Goal: Understand process/instructions

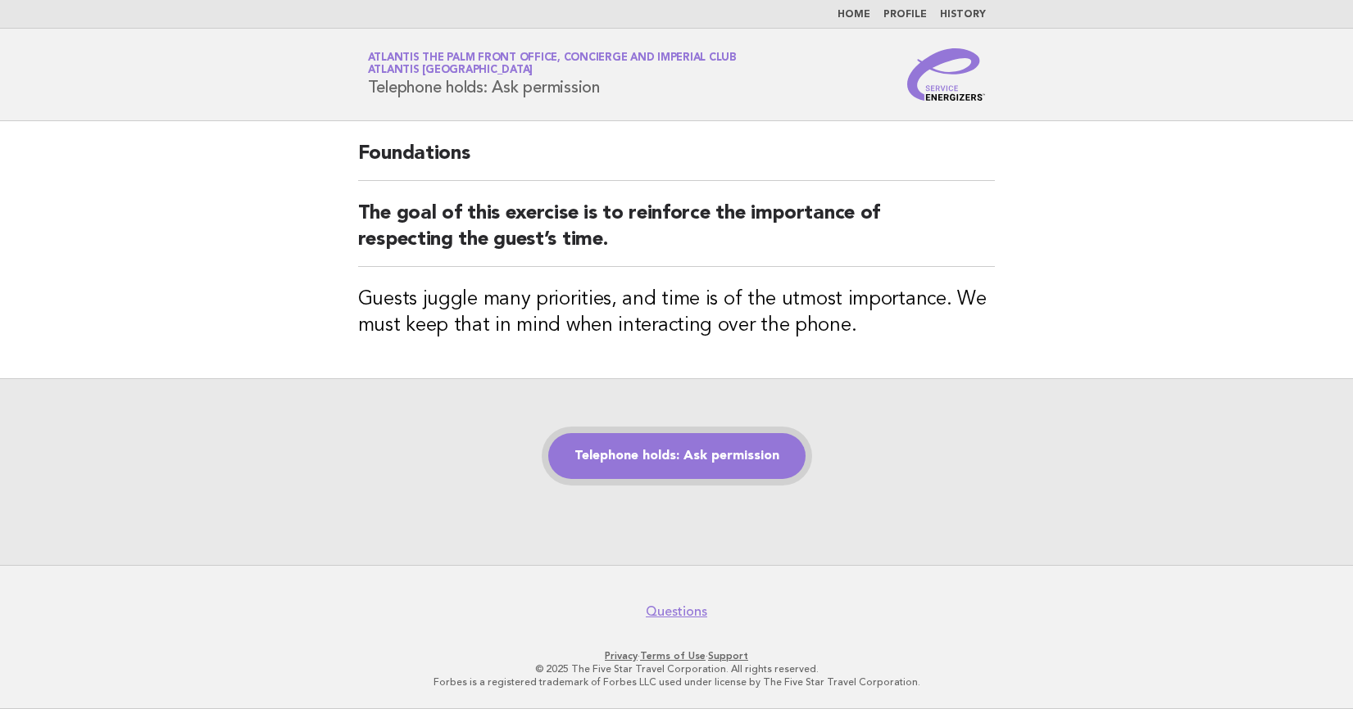
click at [666, 456] on link "Telephone holds: Ask permission" at bounding box center [676, 456] width 257 height 46
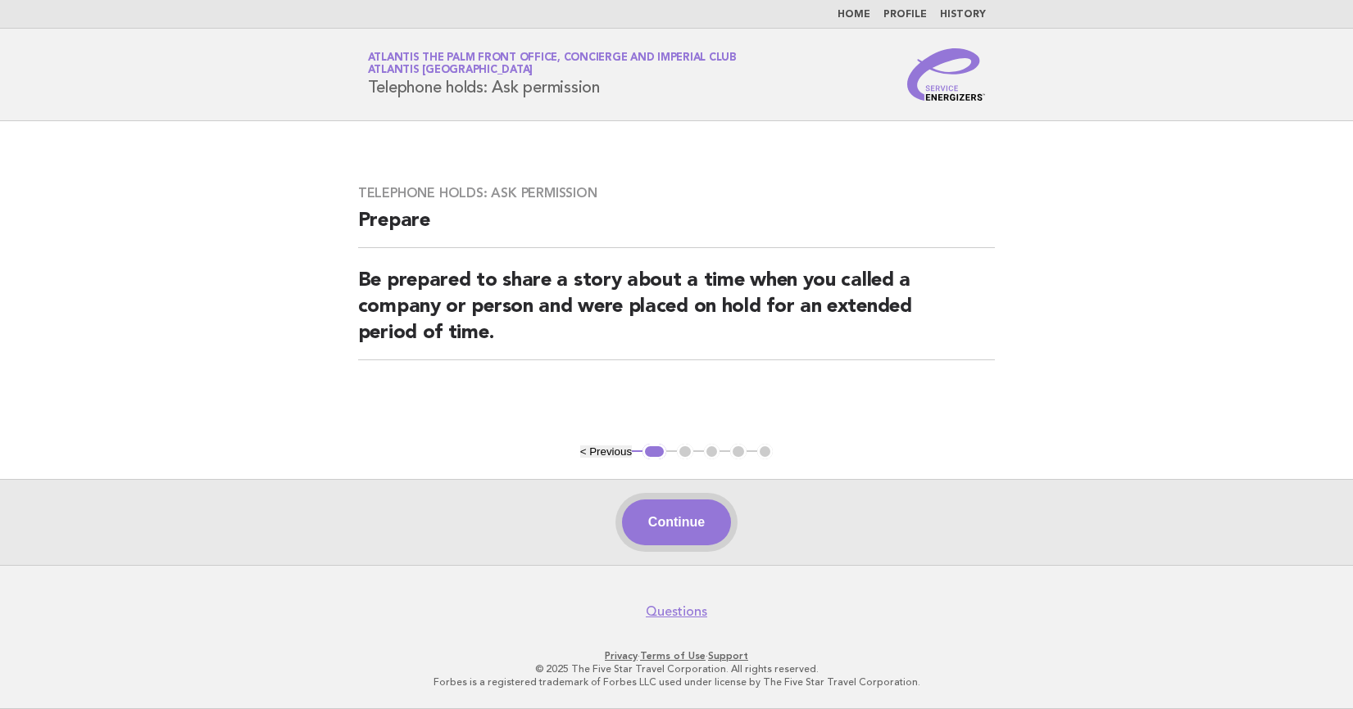
click at [671, 508] on button "Continue" at bounding box center [676, 523] width 109 height 46
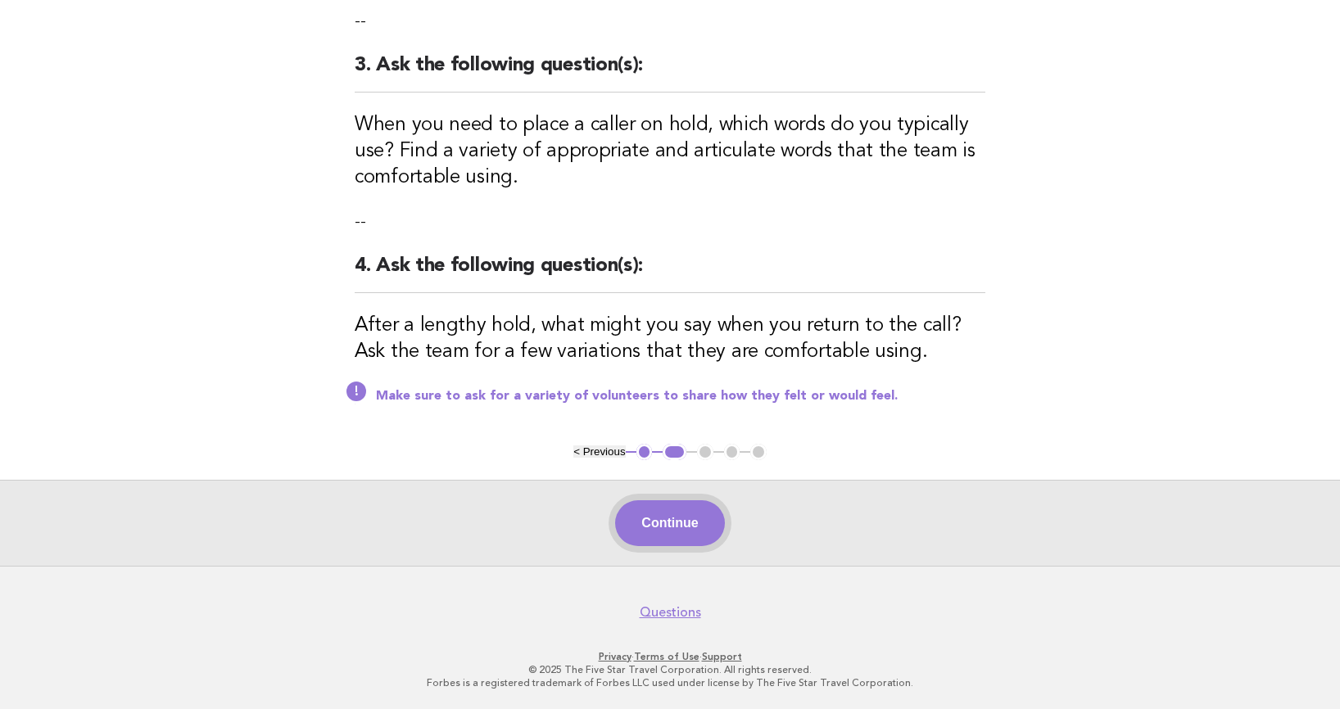
click at [680, 501] on button "Continue" at bounding box center [669, 524] width 109 height 46
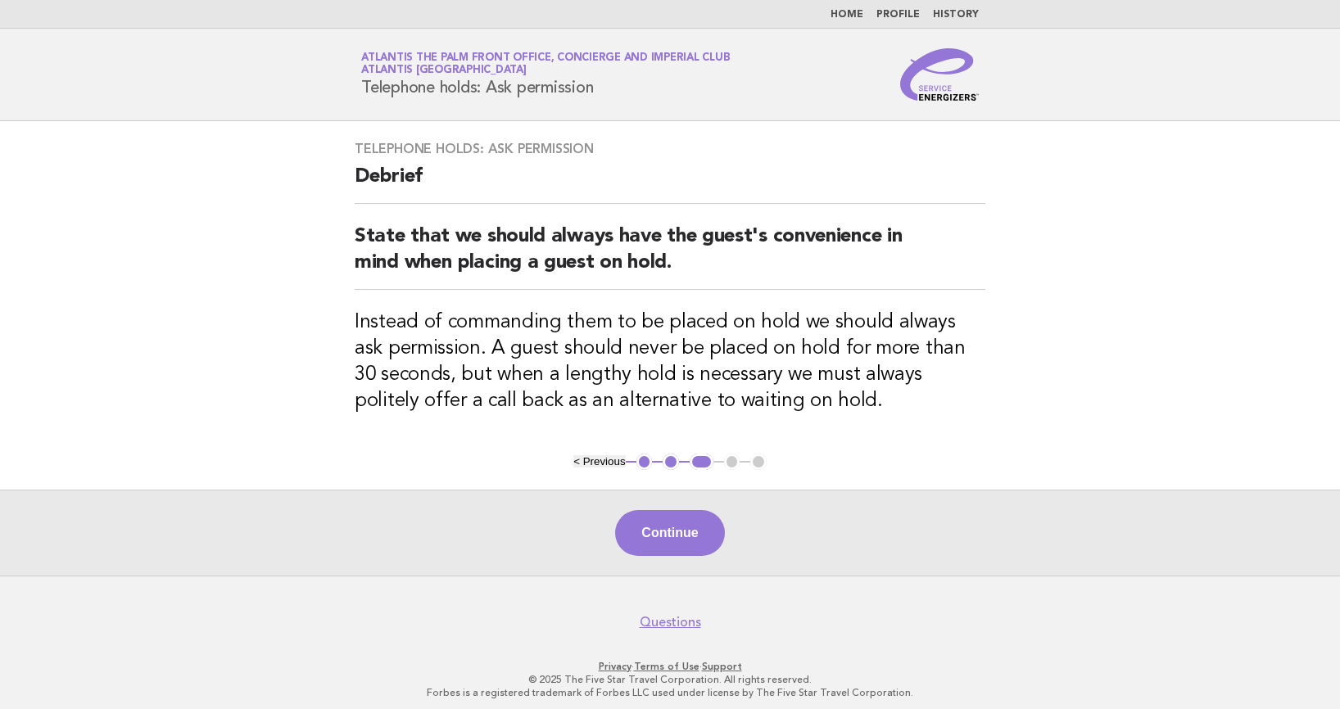
click at [606, 581] on footer "Questions Privacy · Terms of Use · Support © 2025 The Five Star Travel Corporat…" at bounding box center [670, 648] width 1340 height 144
click at [670, 539] on button "Continue" at bounding box center [669, 533] width 109 height 46
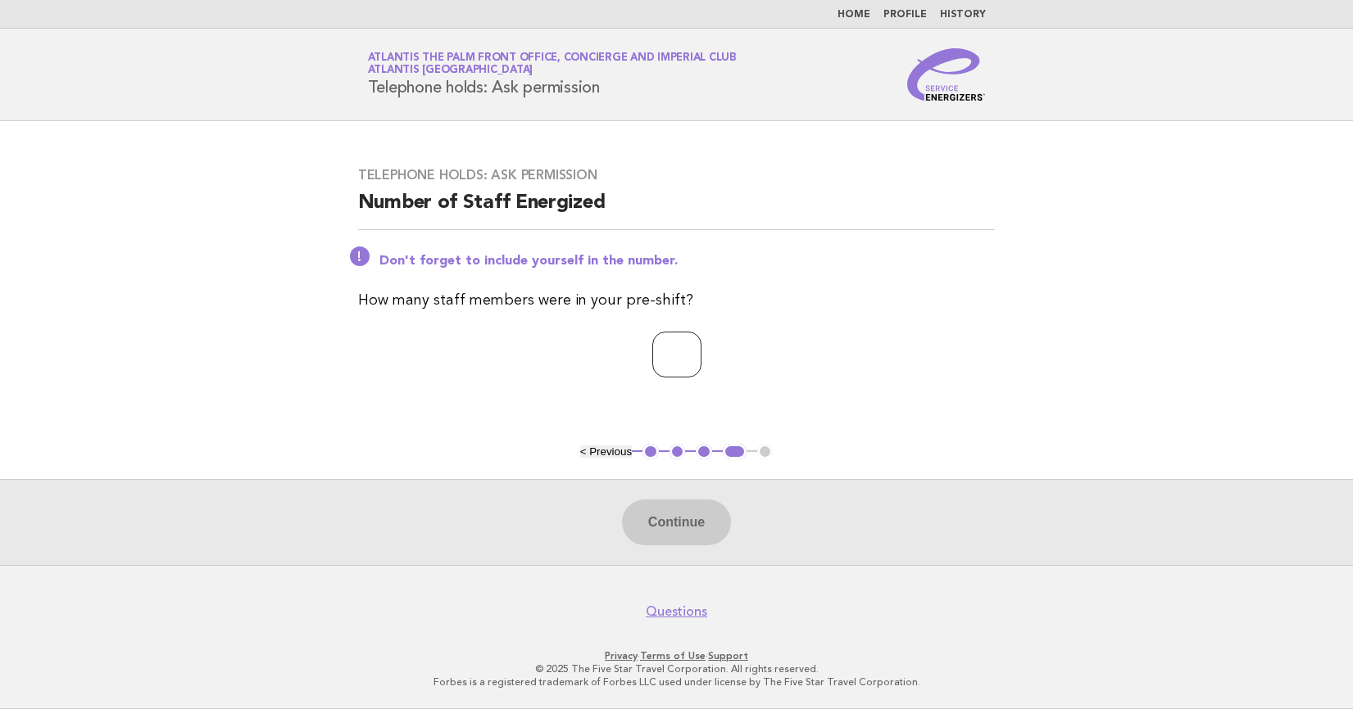
click at [658, 360] on input "number" at bounding box center [676, 355] width 49 height 46
type input "*"
click at [689, 513] on button "Continue" at bounding box center [676, 523] width 109 height 46
